Goal: Find specific page/section: Find specific page/section

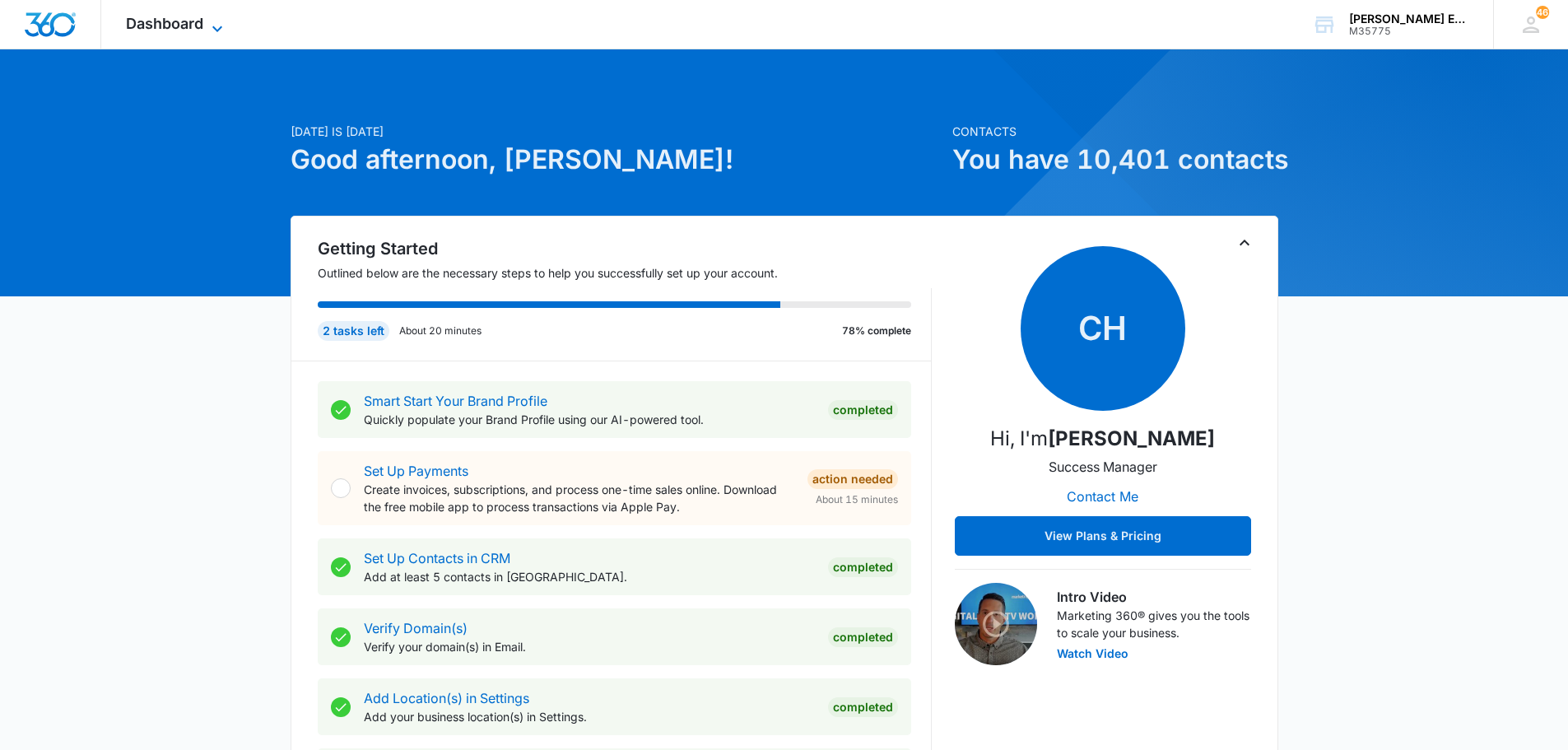
click at [214, 23] on icon at bounding box center [217, 29] width 20 height 20
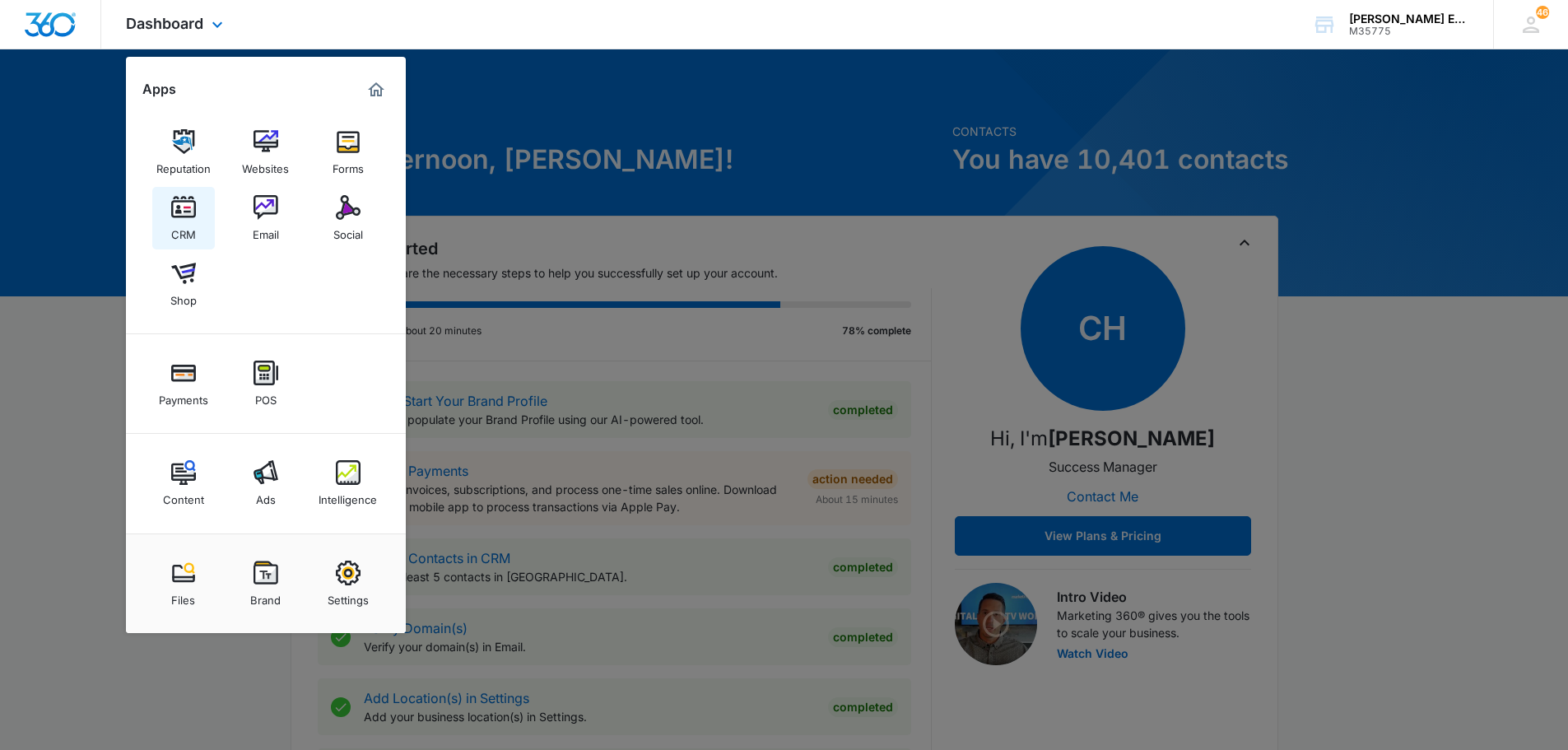
click at [185, 209] on img at bounding box center [184, 208] width 25 height 25
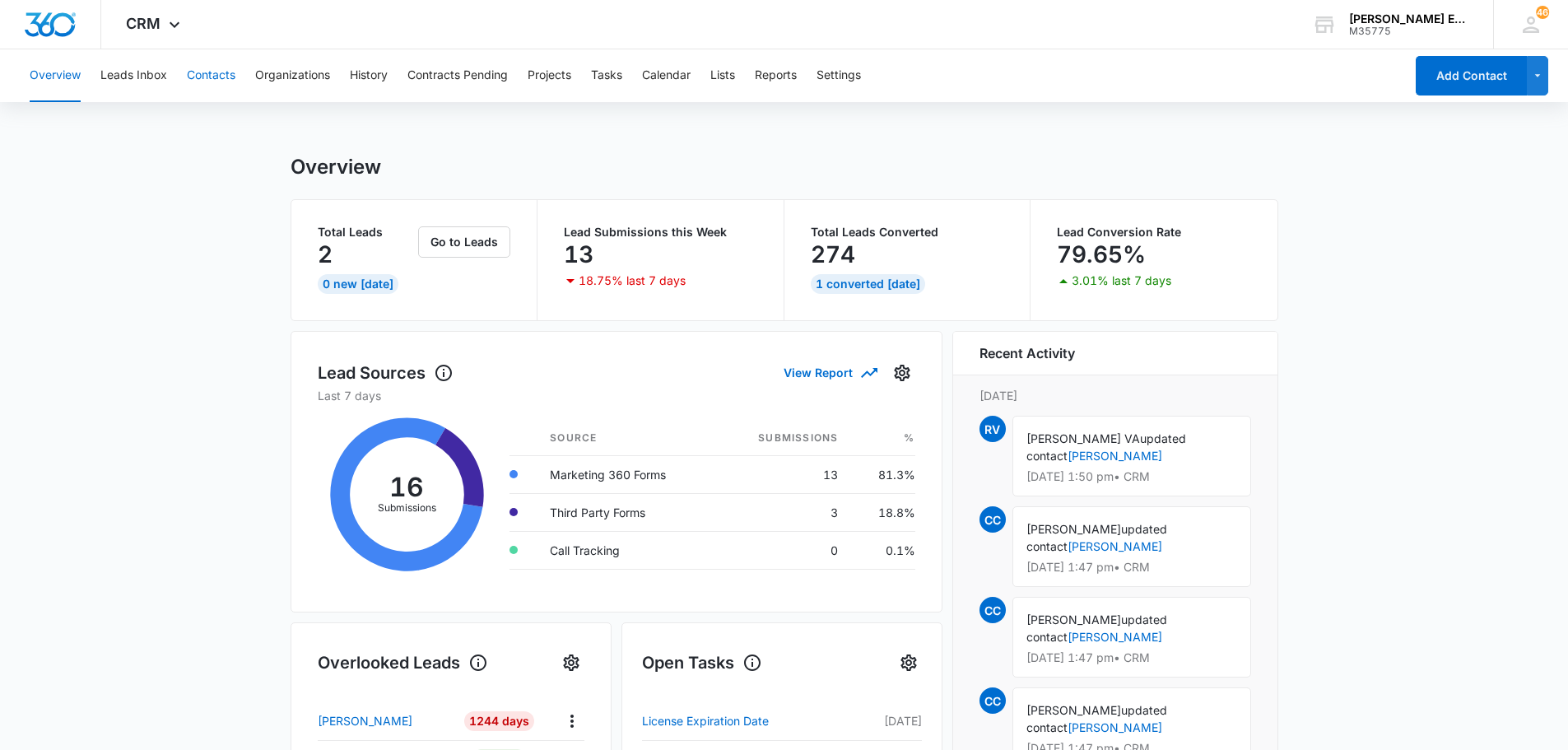
click at [213, 71] on button "Contacts" at bounding box center [211, 76] width 49 height 53
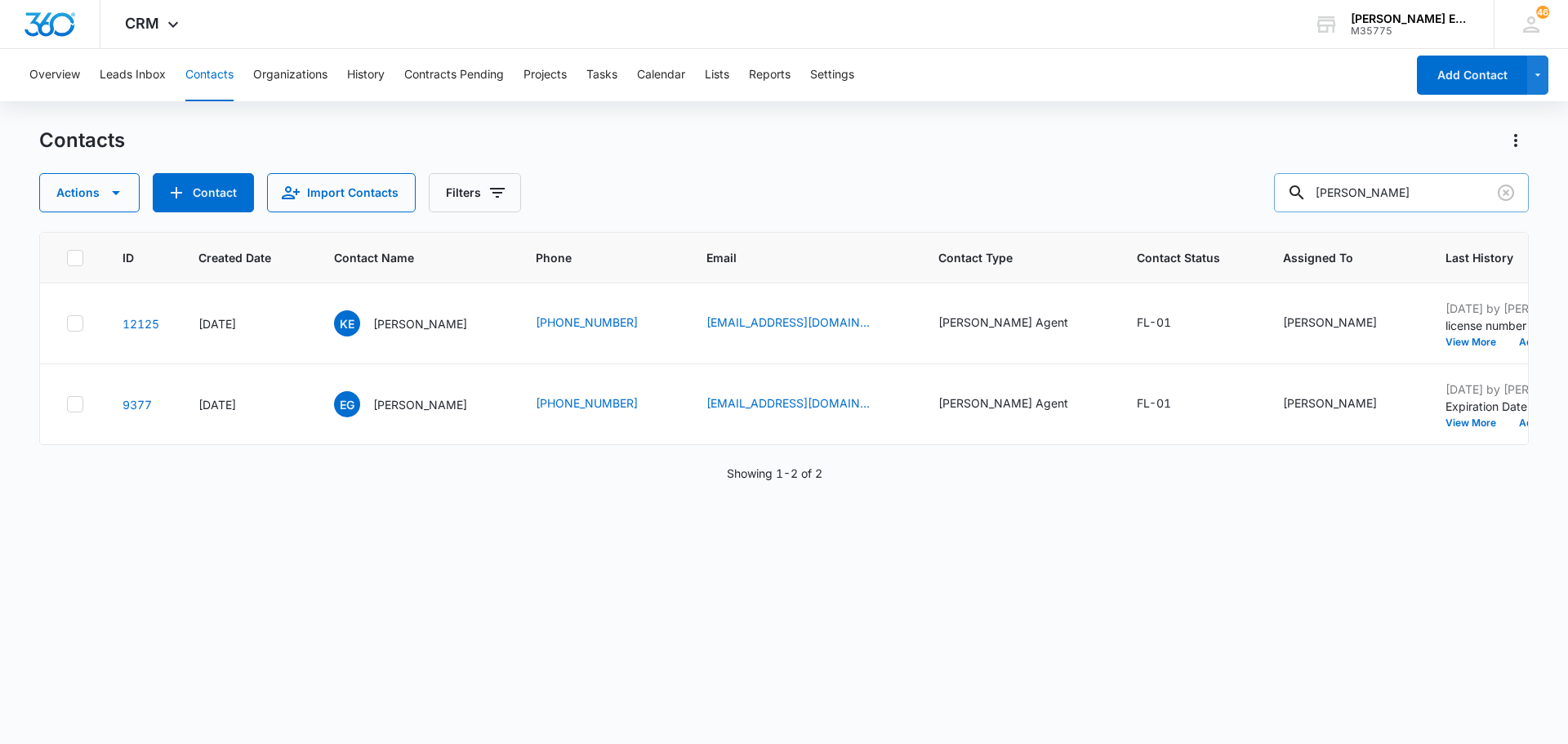
click at [1421, 187] on input "[PERSON_NAME]" at bounding box center [1401, 192] width 255 height 39
type input "[PERSON_NAME]"
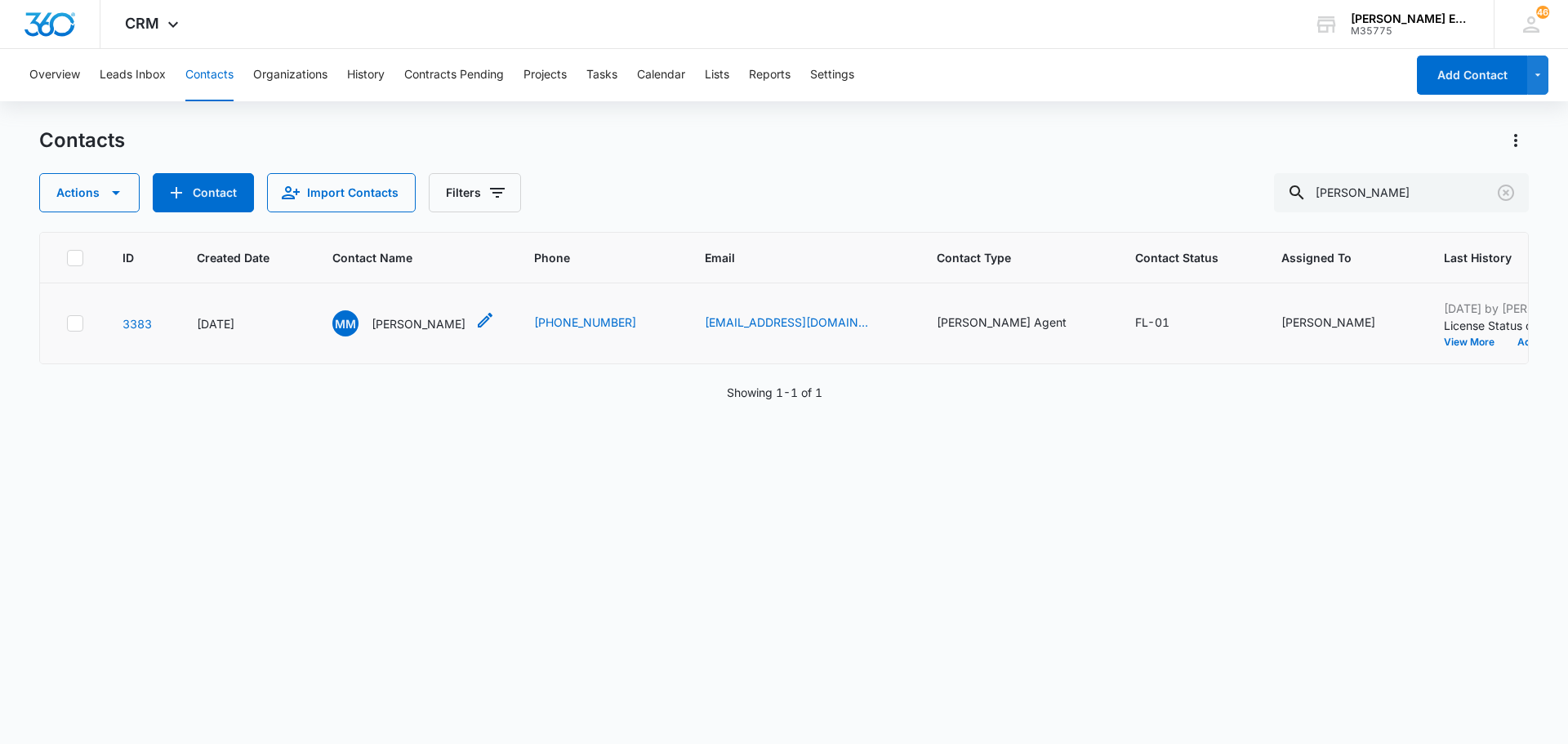
click at [390, 323] on p "[PERSON_NAME]" at bounding box center [418, 324] width 94 height 17
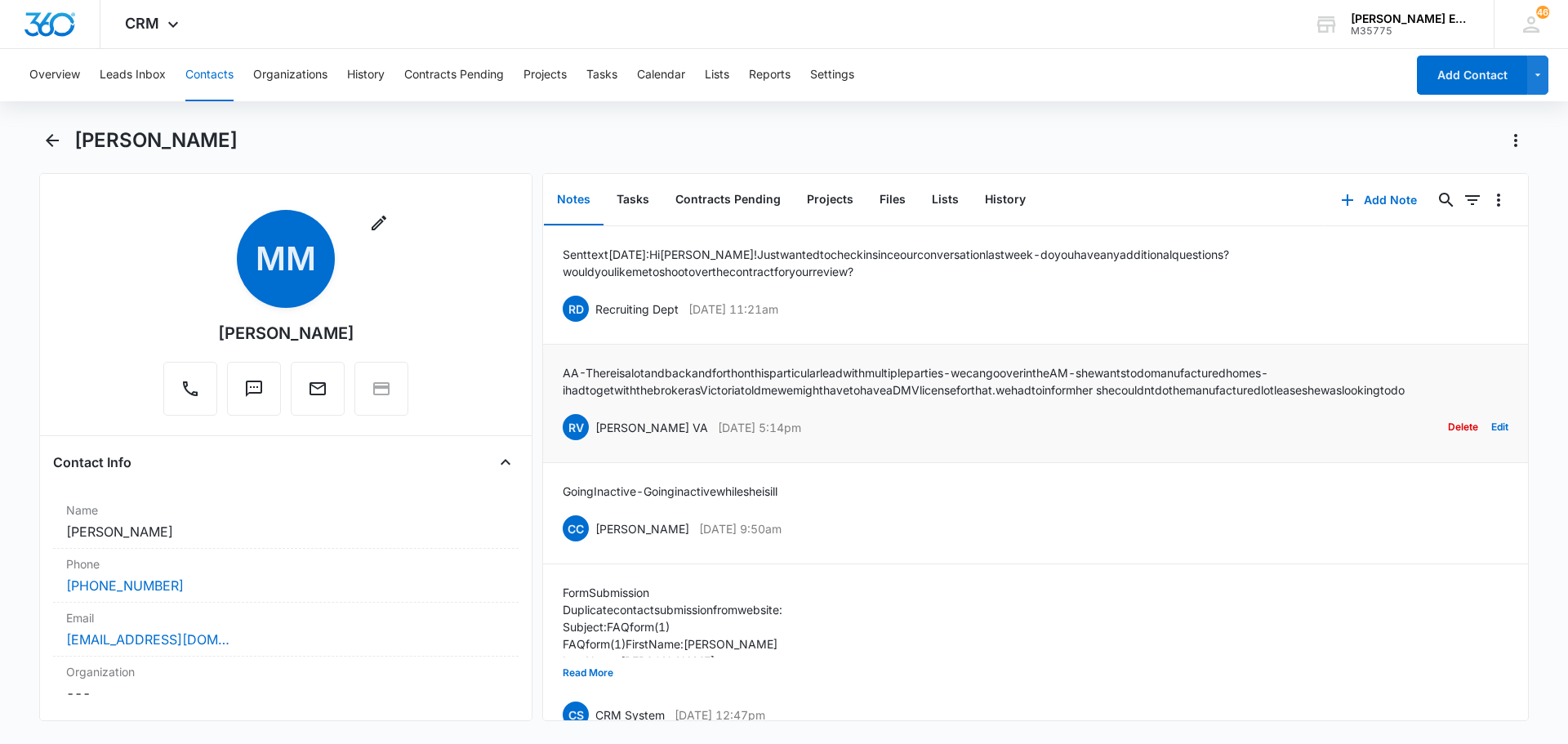
scroll to position [40, 0]
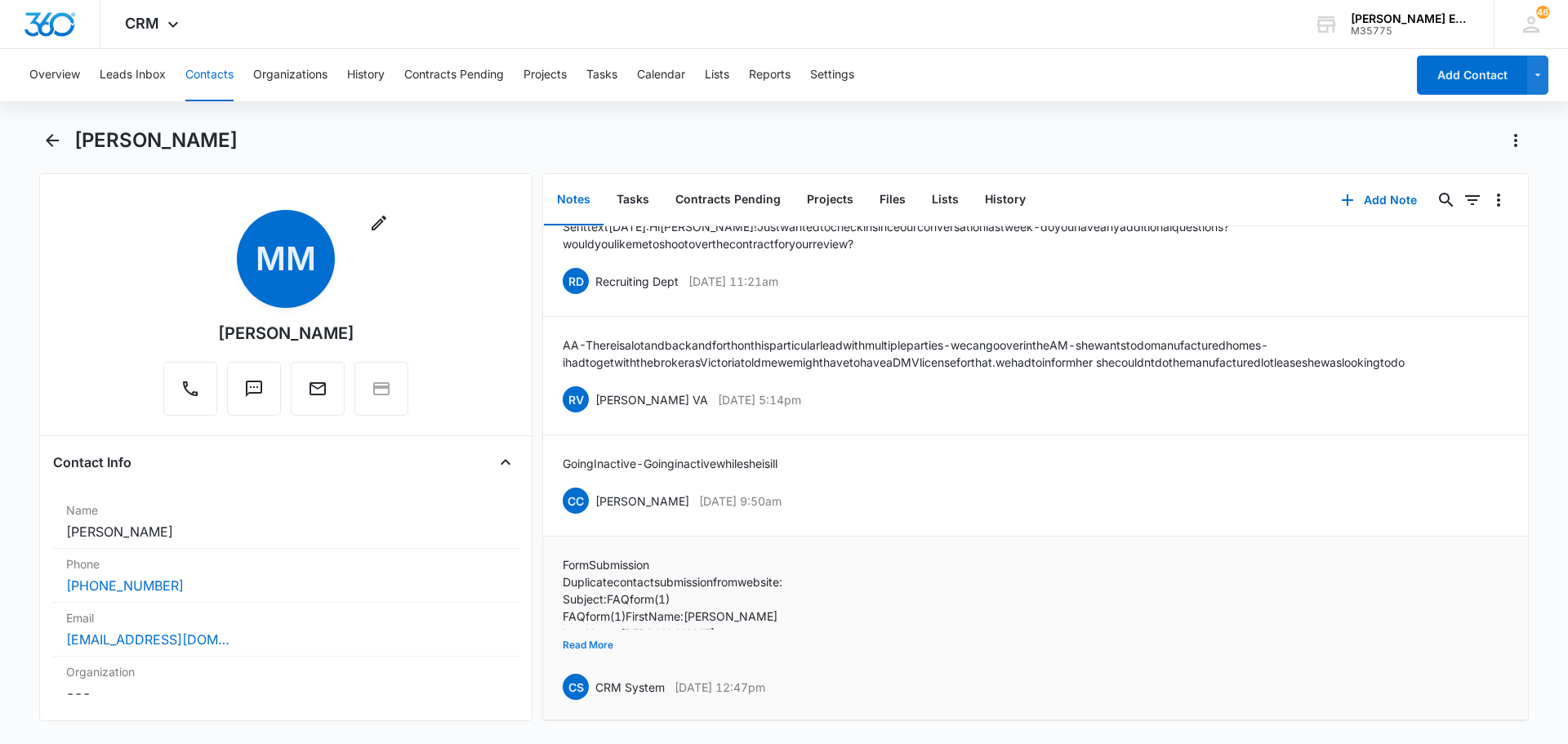
click at [604, 631] on button "Read More" at bounding box center [587, 645] width 50 height 31
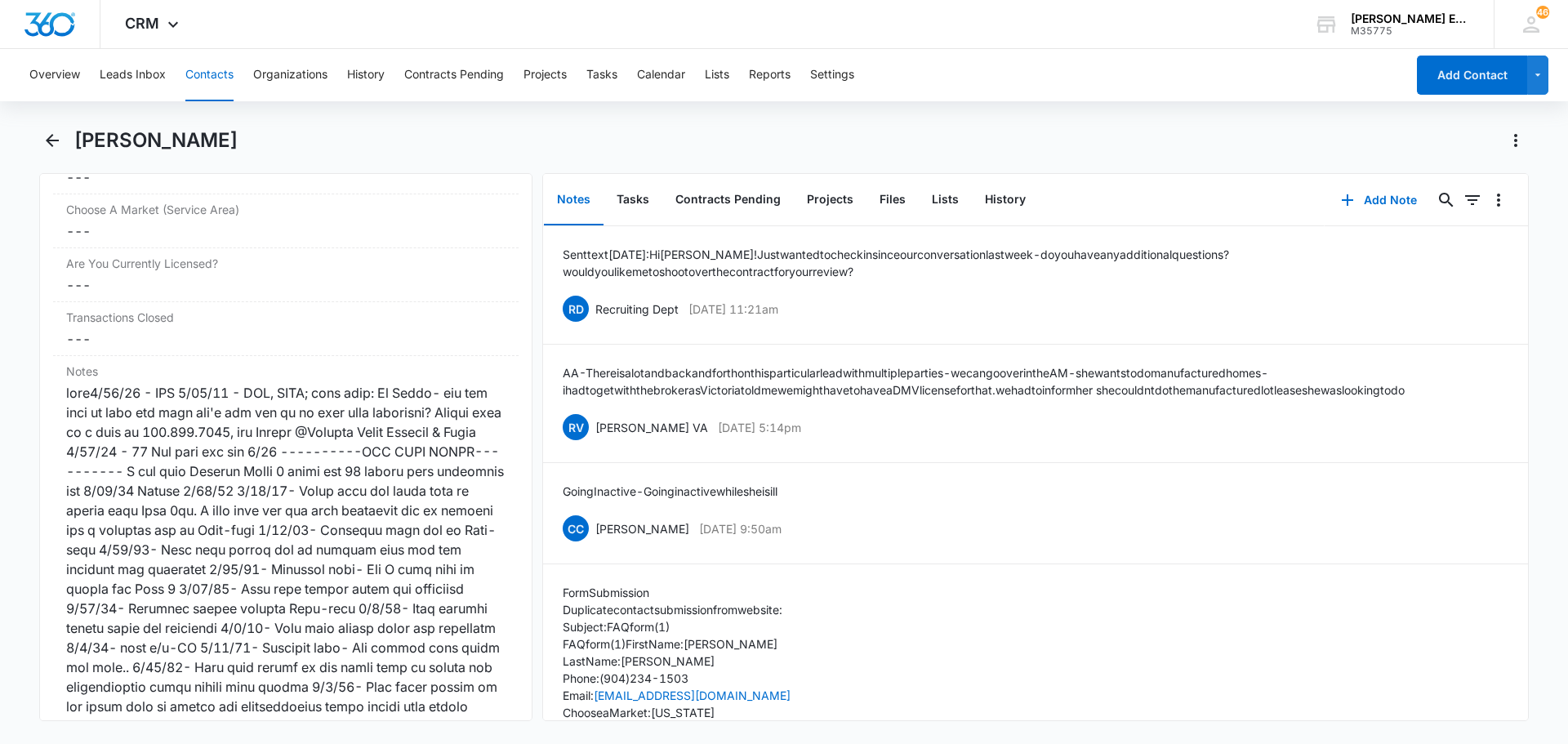
scroll to position [2288, 0]
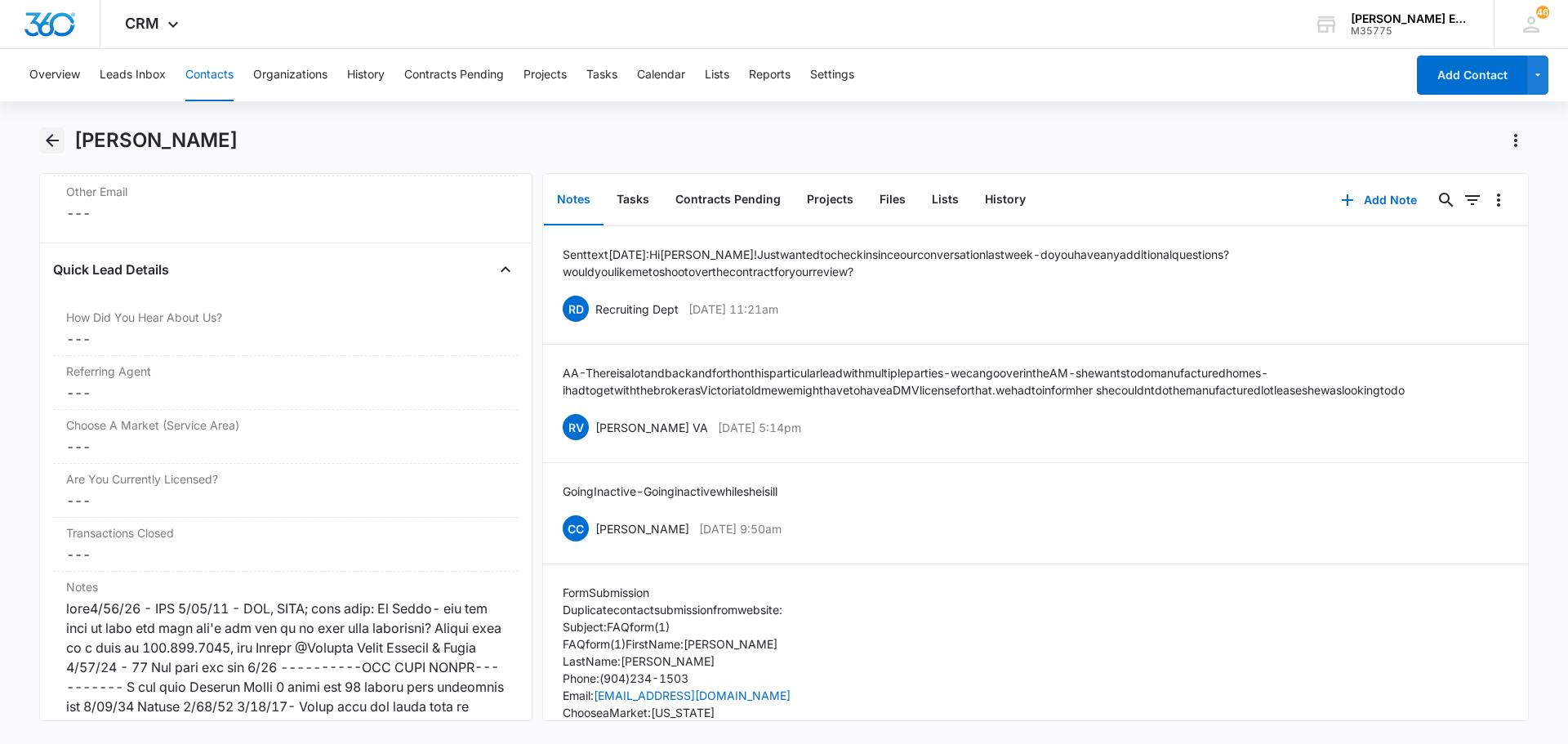
click at [56, 140] on icon "Back" at bounding box center [52, 141] width 13 height 13
